Goal: Find specific page/section: Find specific page/section

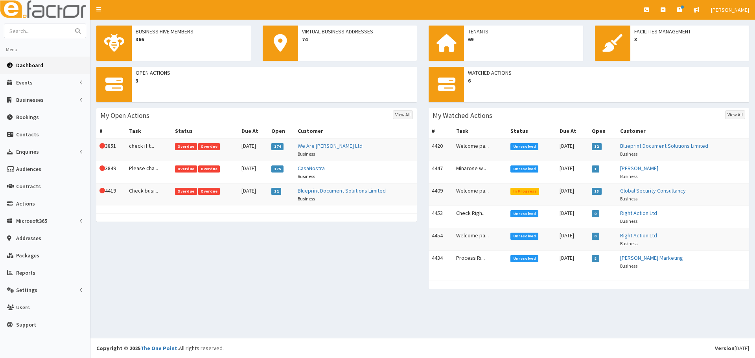
click at [432, 296] on div "Watched Actions 6 My Watched Actions View All # Task Status Due At Open Custome…" at bounding box center [588, 182] width 332 height 230
click at [261, 303] on div "Business Hive Members 366 Virtual Business Addresses 74 Tenants 69 Facilities M…" at bounding box center [422, 179] width 664 height 318
click at [48, 31] on input "text" at bounding box center [37, 31] width 66 height 14
type input "malcom"
click at [70, 24] on button "submit" at bounding box center [78, 31] width 16 height 14
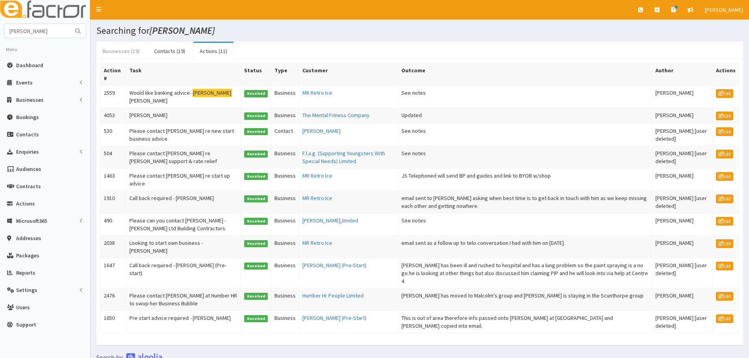
click at [131, 59] on link "Businesses (19)" at bounding box center [121, 51] width 50 height 17
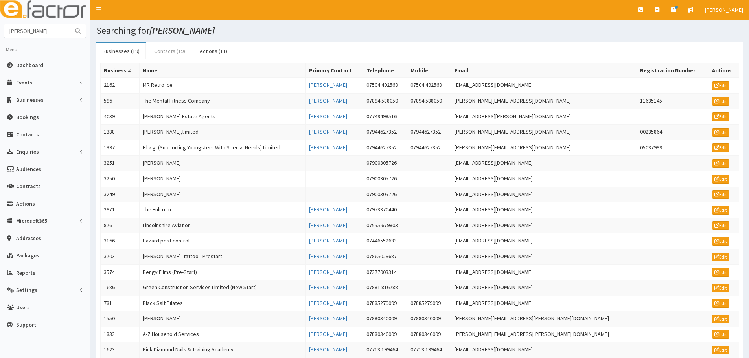
click at [165, 55] on link "Contacts (19)" at bounding box center [170, 51] width 44 height 17
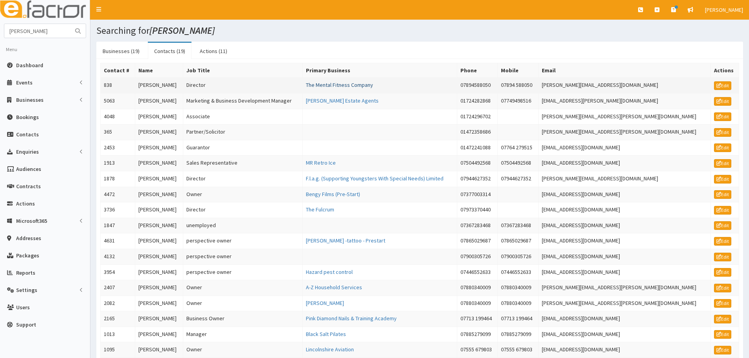
click at [362, 83] on link "The Mental Fitness Company" at bounding box center [339, 84] width 67 height 7
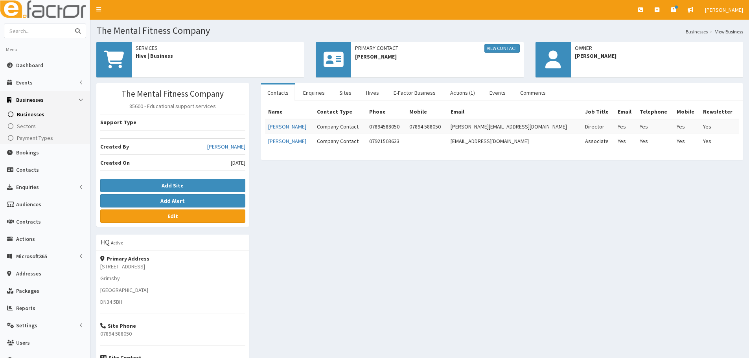
click at [59, 27] on input "text" at bounding box center [37, 31] width 66 height 14
type input "e"
type input "elliott"
click at [70, 24] on button "submit" at bounding box center [78, 31] width 16 height 14
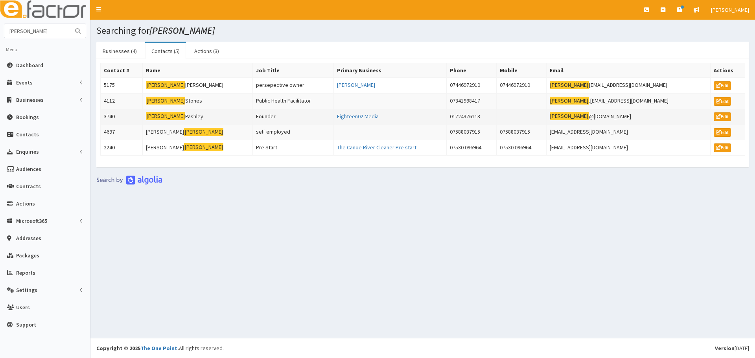
click at [180, 114] on td "Elliott Pashley" at bounding box center [198, 117] width 110 height 16
